Goal: Communication & Community: Ask a question

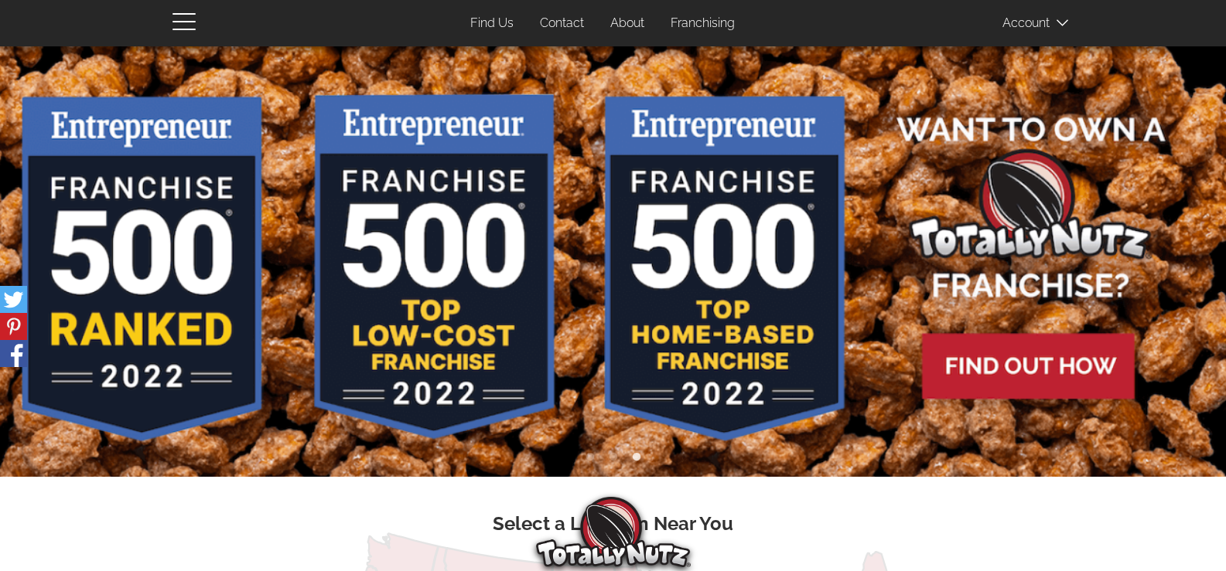
click at [528, 9] on link "Contact" at bounding box center [561, 24] width 67 height 30
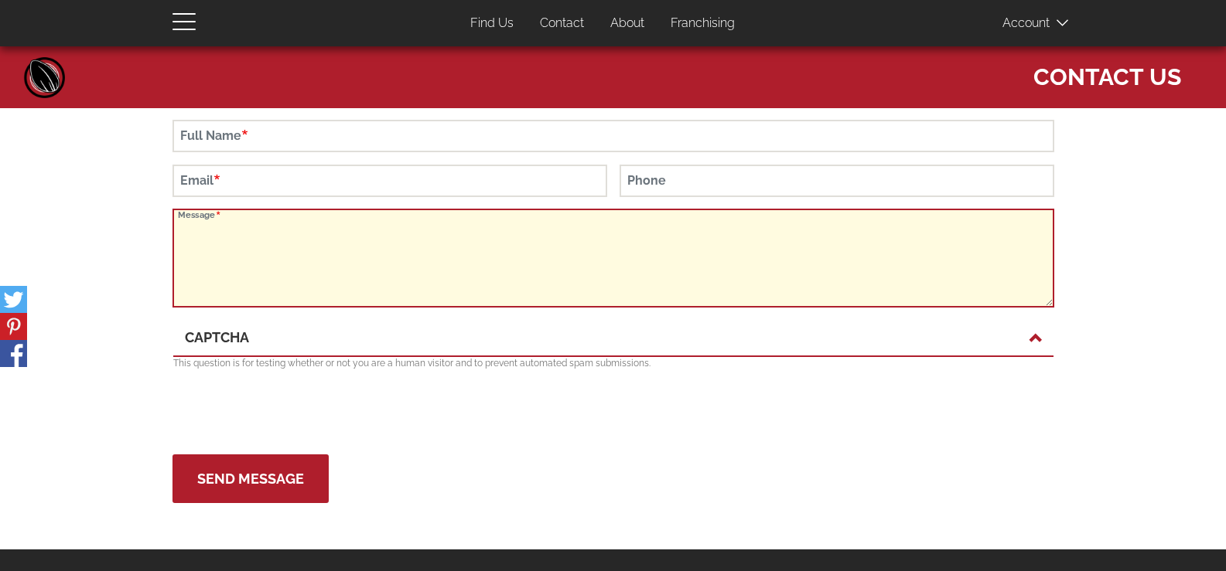
drag, startPoint x: 308, startPoint y: 274, endPoint x: 375, endPoint y: 244, distance: 73.4
click at [312, 265] on textarea "Message" at bounding box center [613, 258] width 882 height 99
paste textarea "Wikipedia is considered to be the World’s most significant tool for reference m…"
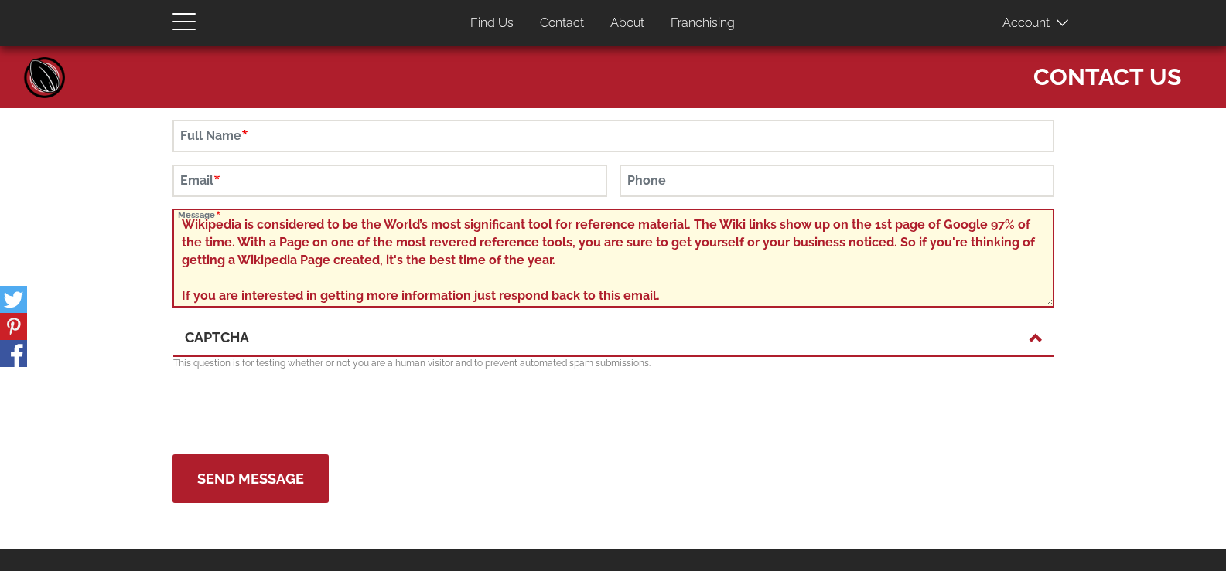
scroll to position [174, 0]
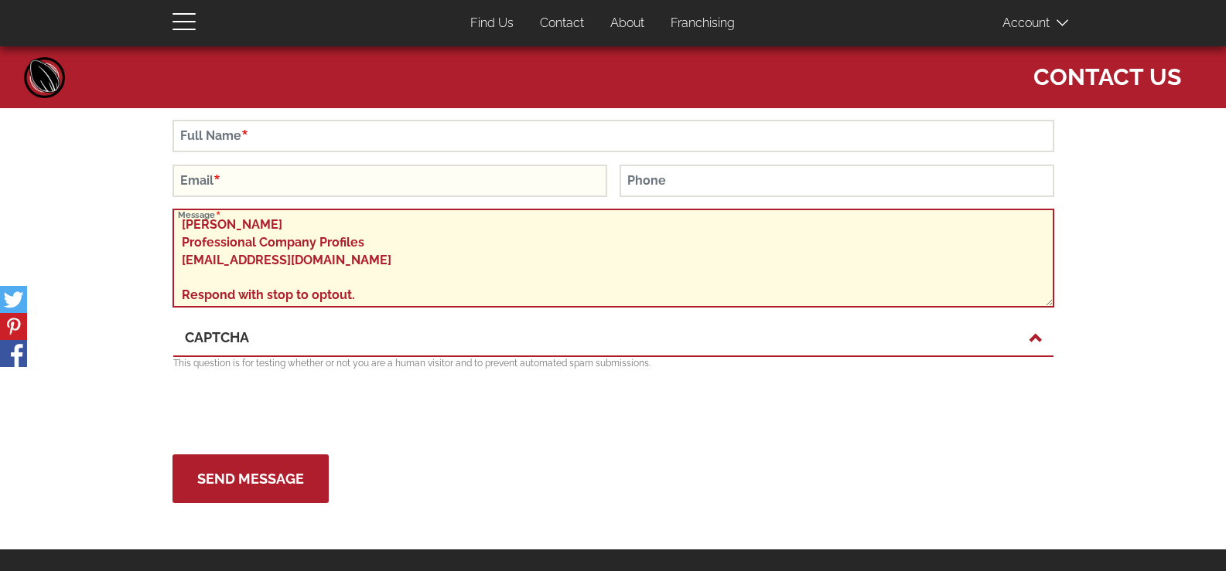
type textarea "Wikipedia is considered to be the World’s most significant tool for reference m…"
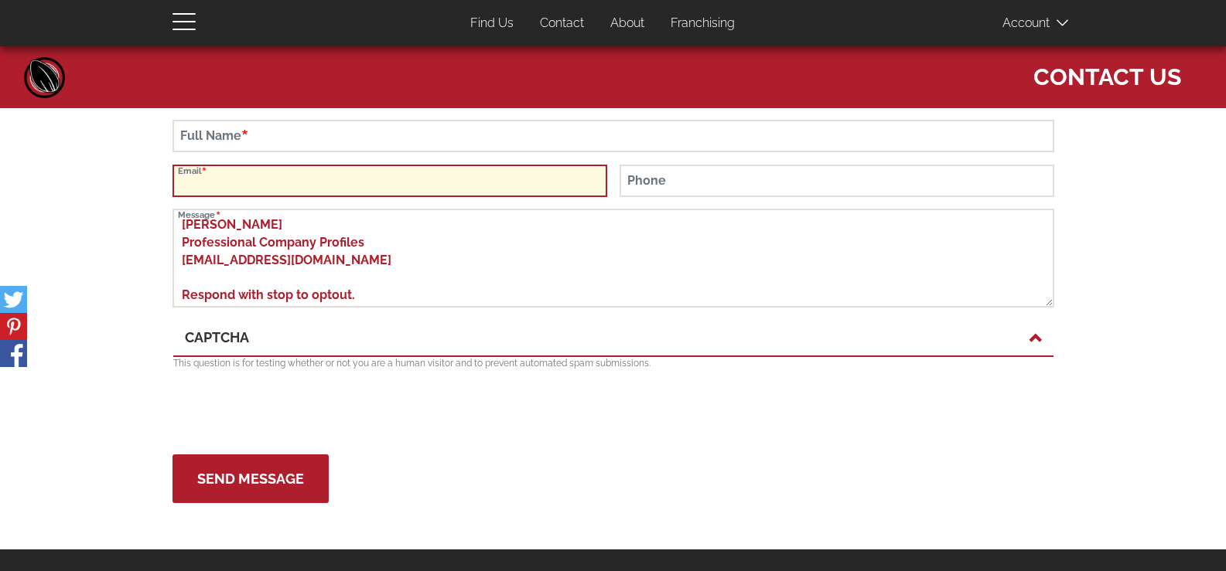
drag, startPoint x: 342, startPoint y: 192, endPoint x: 494, endPoint y: 183, distance: 152.6
click at [341, 192] on input "Email" at bounding box center [389, 181] width 435 height 32
type input "Kathleen@professionalcompanyprofiles.com"
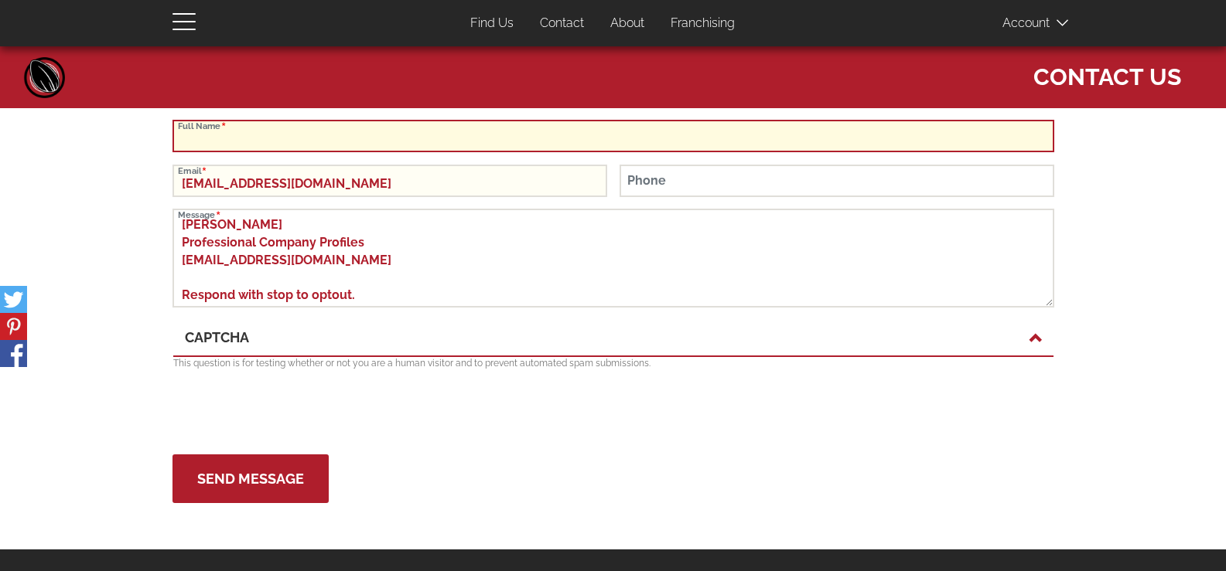
type input "Kathleen Curlee"
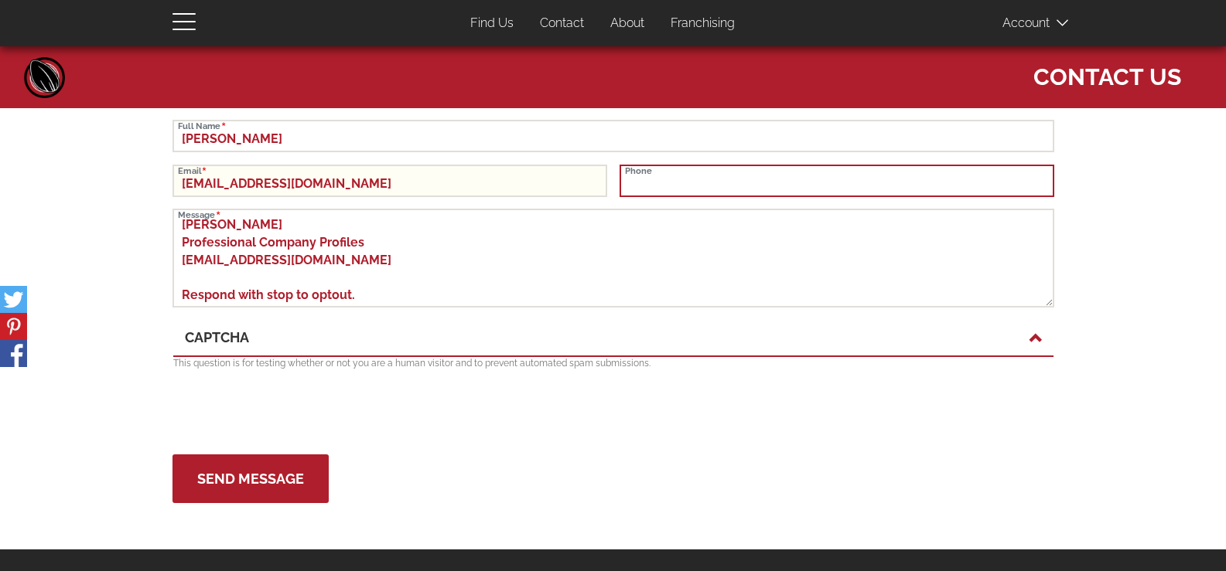
type input "8149805065"
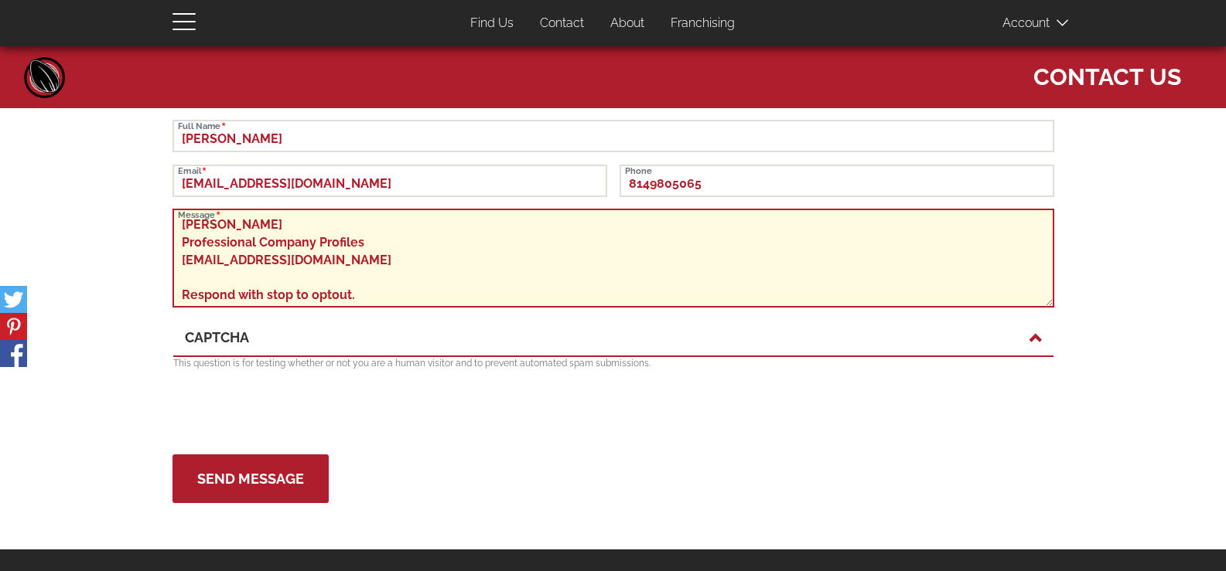
click at [421, 278] on textarea "Wikipedia is considered to be the World’s most significant tool for reference m…" at bounding box center [613, 258] width 882 height 99
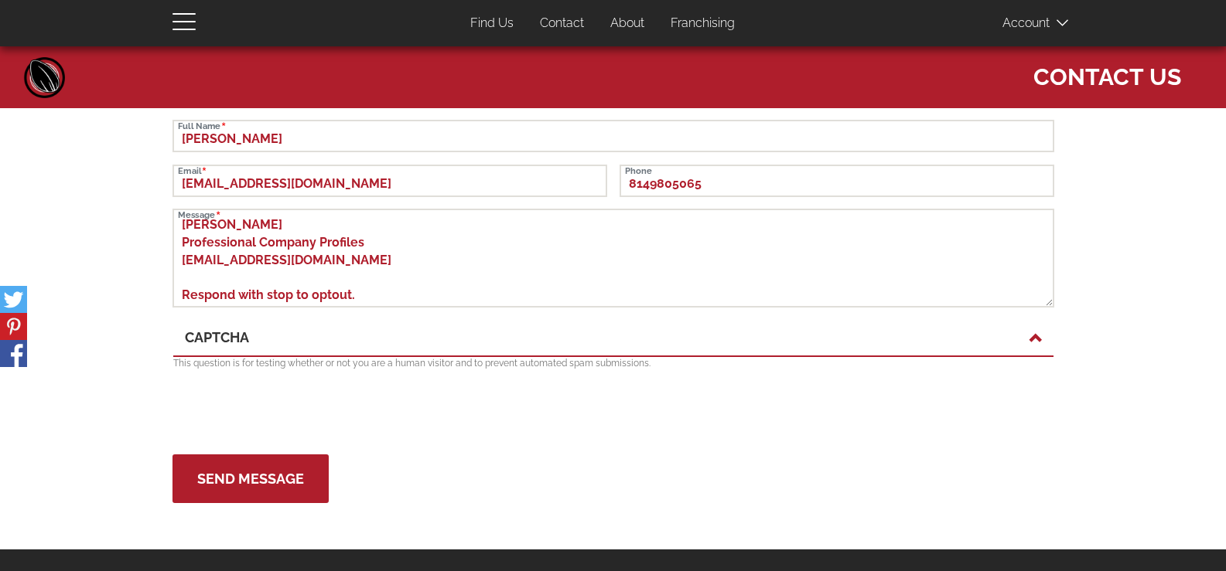
click at [293, 360] on p "This question is for testing whether or not you are a human visitor and to prev…" at bounding box center [613, 363] width 880 height 13
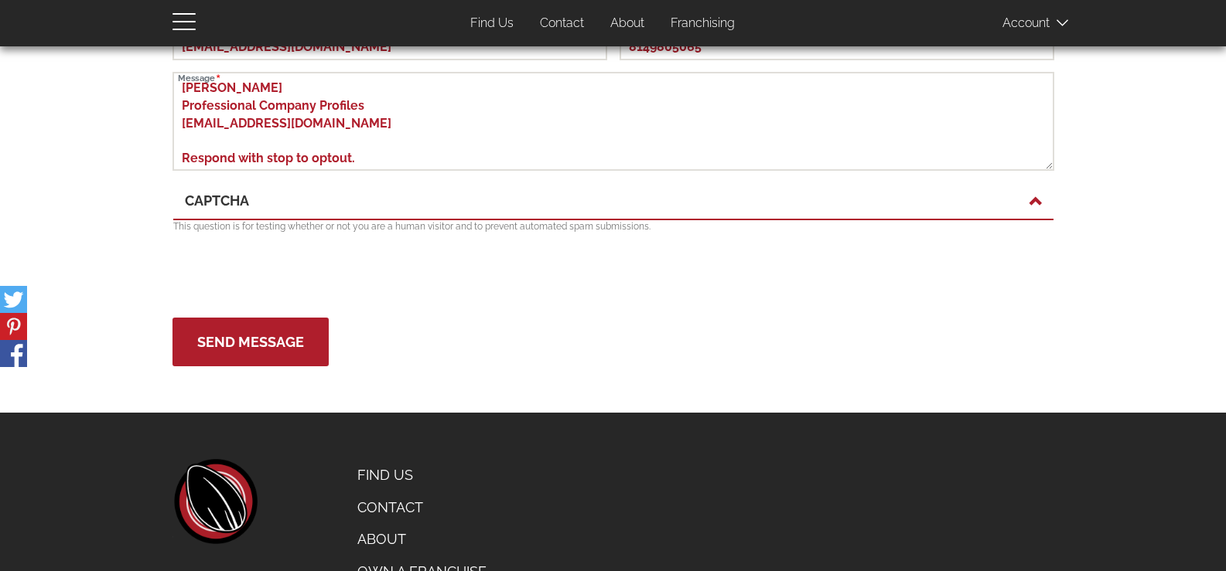
scroll to position [103, 0]
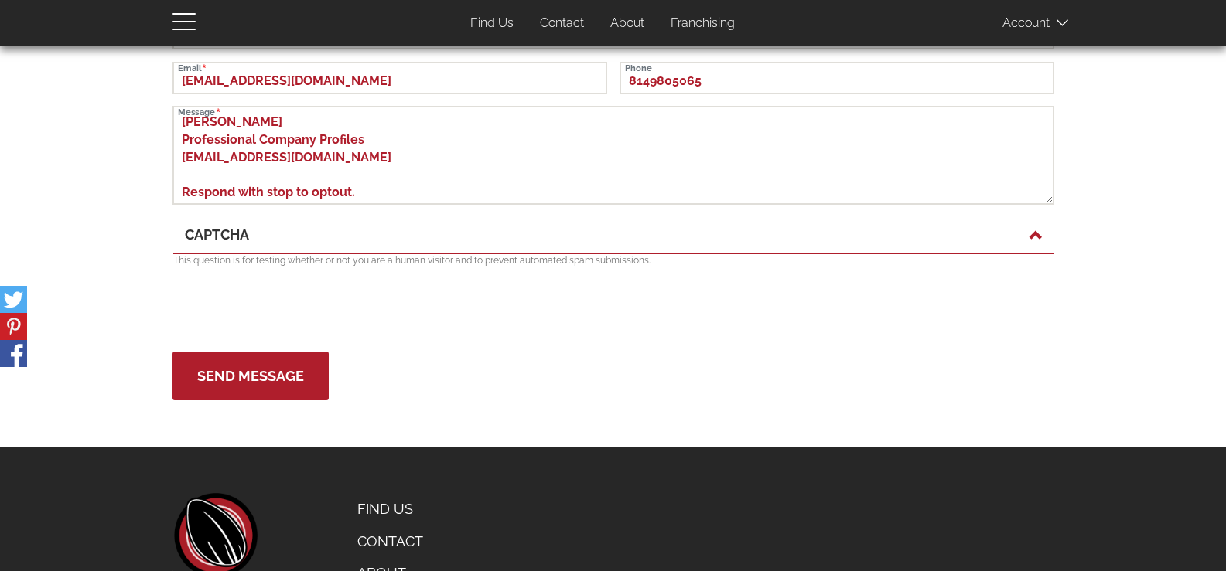
click at [384, 219] on div "CAPTCHA" at bounding box center [613, 235] width 880 height 37
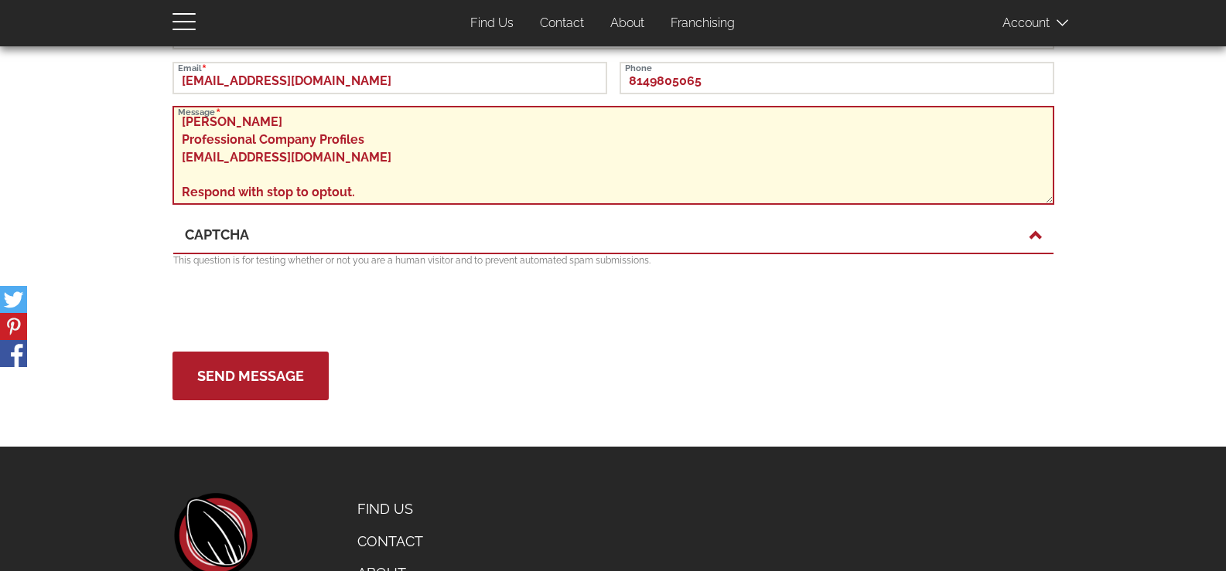
click at [394, 179] on textarea "Wikipedia is considered to be the World’s most significant tool for reference m…" at bounding box center [613, 155] width 882 height 99
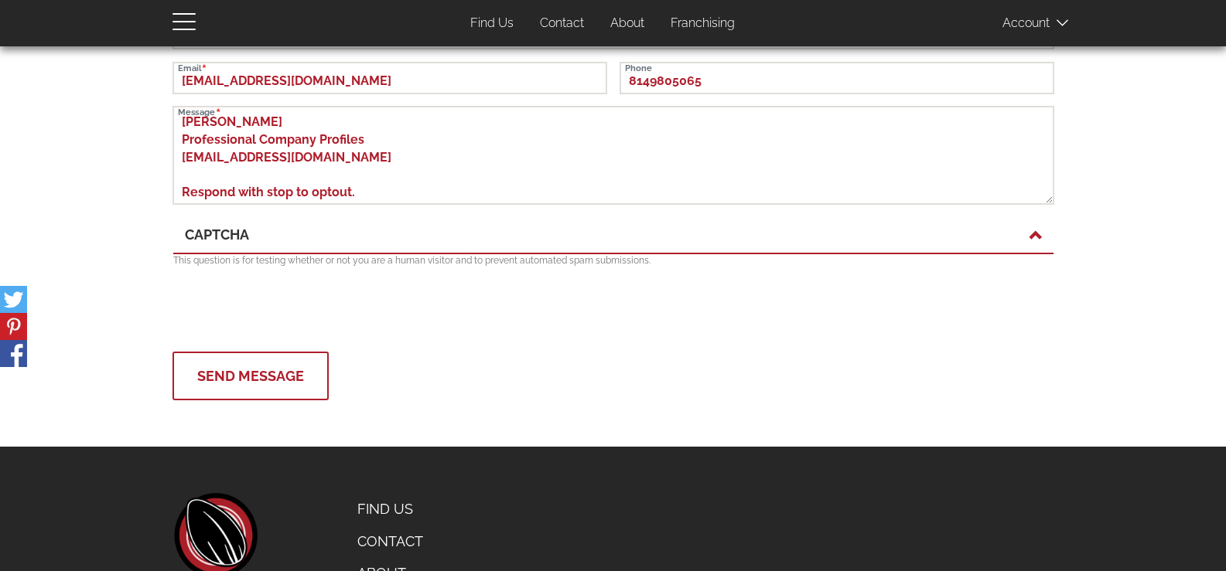
click at [278, 401] on button "Send Message" at bounding box center [250, 376] width 156 height 49
click at [269, 380] on button "Send Message" at bounding box center [250, 376] width 156 height 49
type button "Send Message"
